Goal: Task Accomplishment & Management: Manage account settings

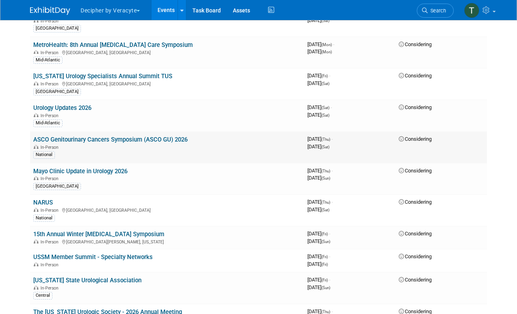
scroll to position [211, 0]
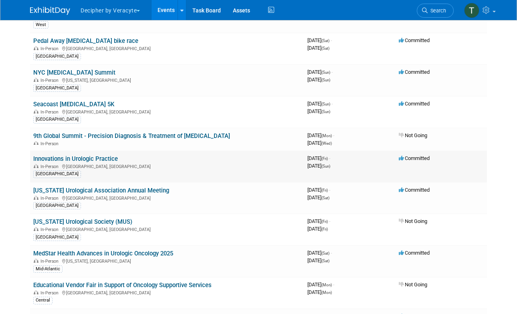
click at [111, 159] on link "Innovations in Urologic Practice" at bounding box center [75, 158] width 84 height 7
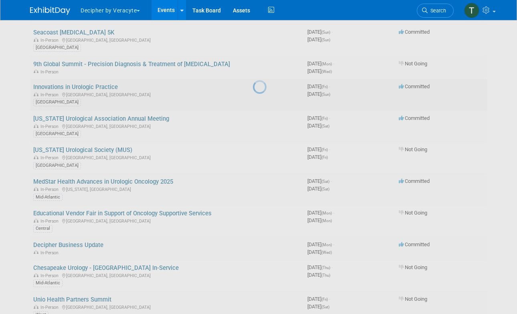
scroll to position [287, 0]
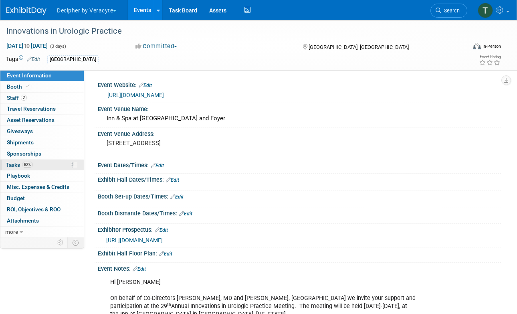
click at [46, 163] on link "82% Tasks 82%" at bounding box center [41, 164] width 83 height 11
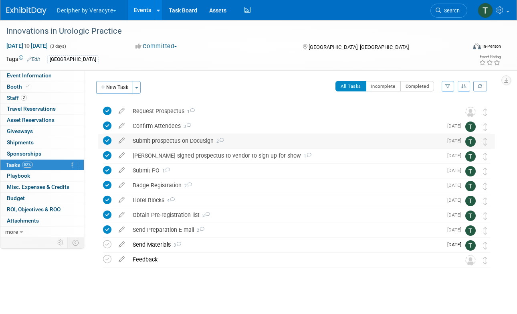
scroll to position [2, 0]
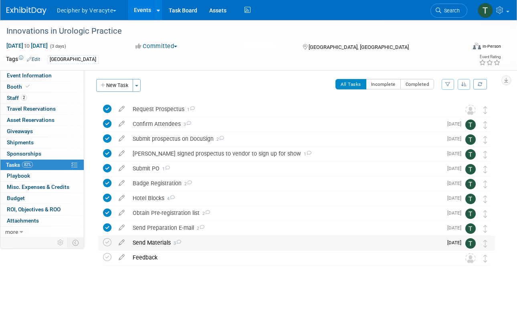
click at [151, 242] on div "Send Materials 3" at bounding box center [286, 242] width 314 height 14
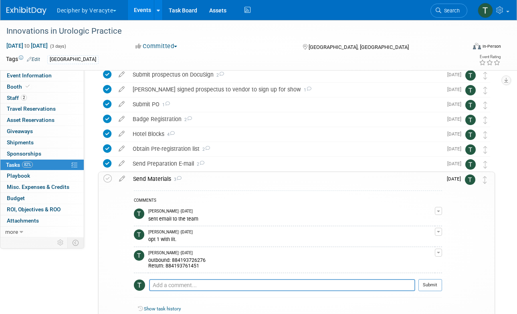
scroll to position [71, 0]
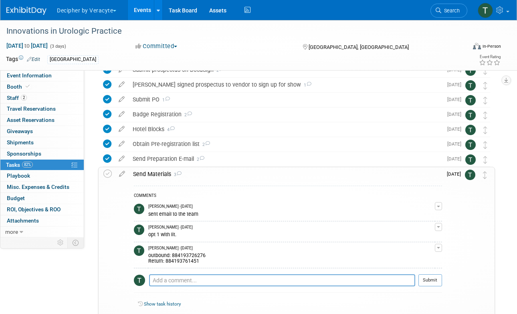
click at [438, 249] on button "button" at bounding box center [437, 247] width 7 height 8
click at [438, 255] on link "Edit Comment" at bounding box center [409, 258] width 63 height 11
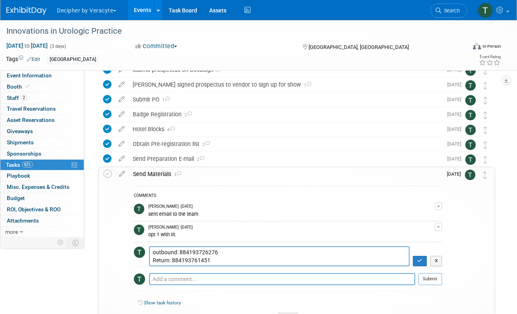
click at [201, 248] on textarea "outbound: 884193726276 Return: 884193761451" at bounding box center [279, 256] width 260 height 20
type textarea "outbound: 884232778208 Return: 884193761451"
click at [420, 263] on button "button" at bounding box center [419, 260] width 14 height 10
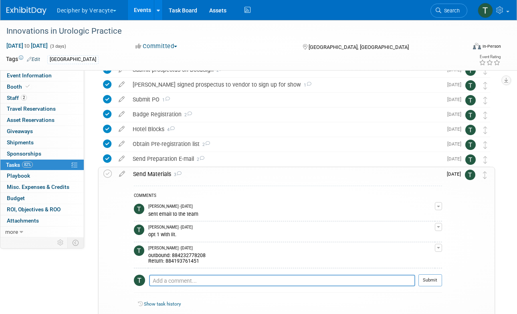
scroll to position [141, 0]
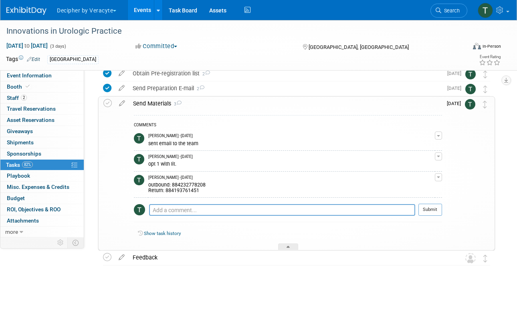
drag, startPoint x: 420, startPoint y: 263, endPoint x: 401, endPoint y: 344, distance: 83.5
click at [401, 172] on html "Decipher by Veracyte Explore: My Workspaces 2 Go to Workspace: Corporate Events…" at bounding box center [258, 16] width 517 height 314
